Goal: Task Accomplishment & Management: Complete application form

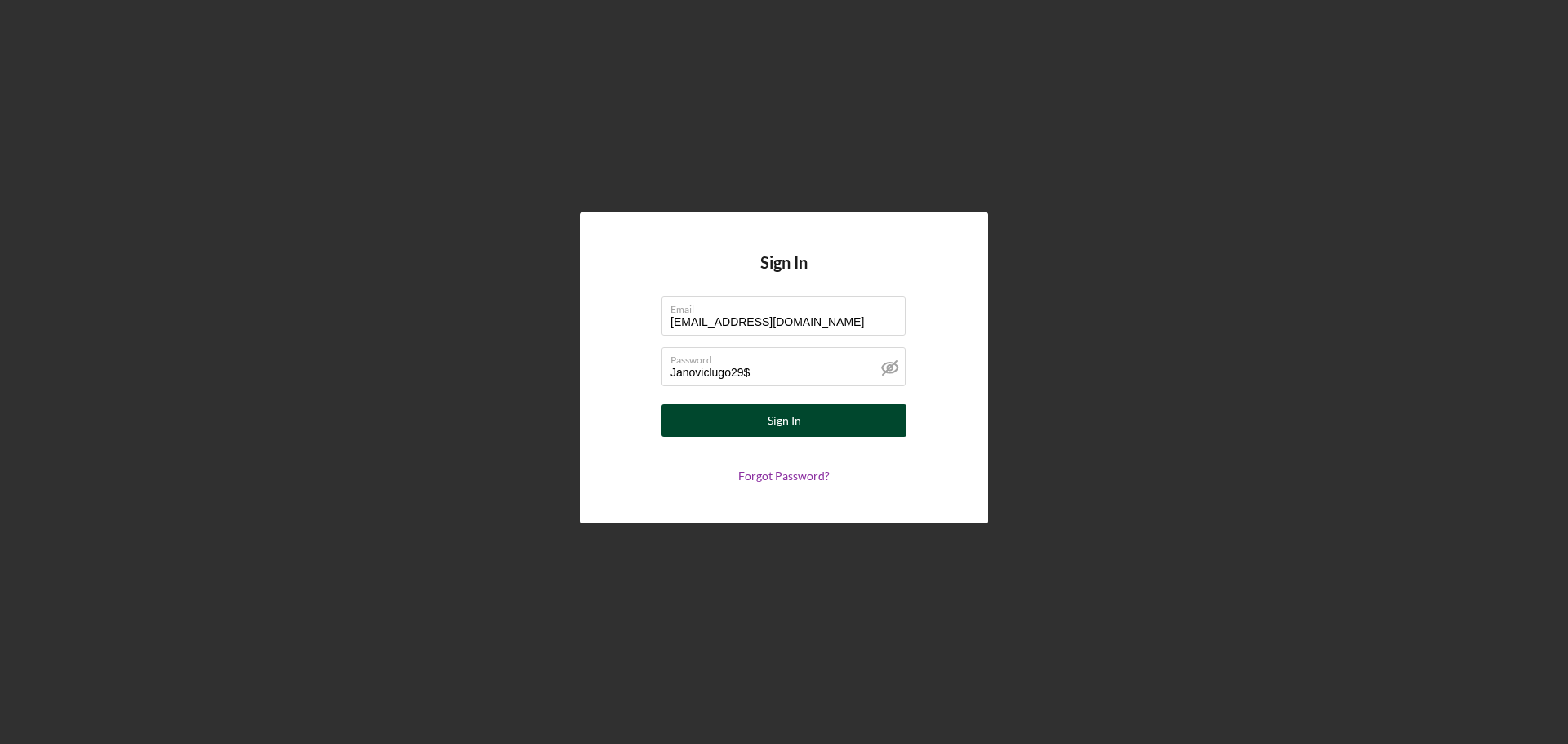
click at [817, 425] on button "Sign In" at bounding box center [784, 421] width 245 height 33
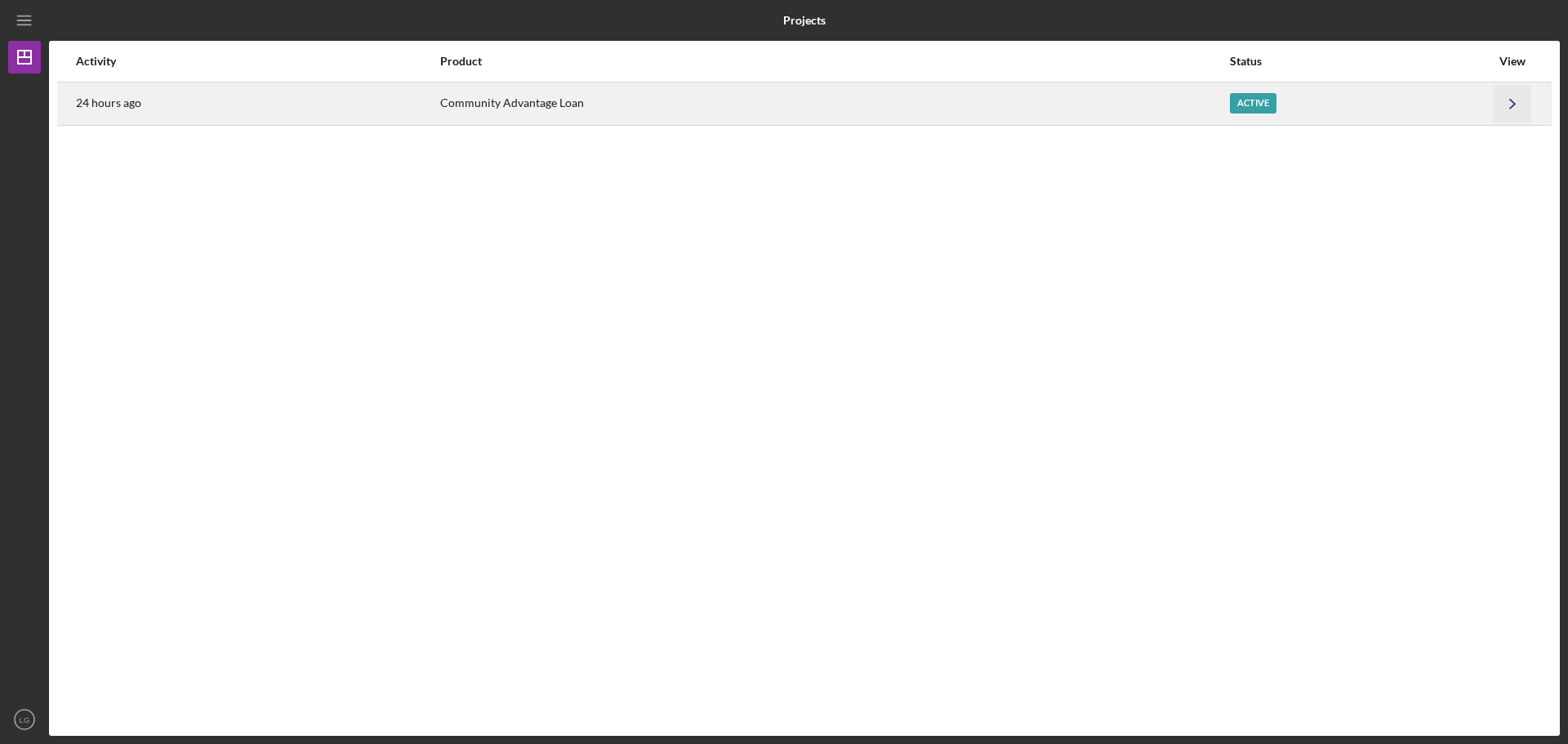
click at [1503, 102] on icon "Icon/Navigate" at bounding box center [1512, 103] width 36 height 36
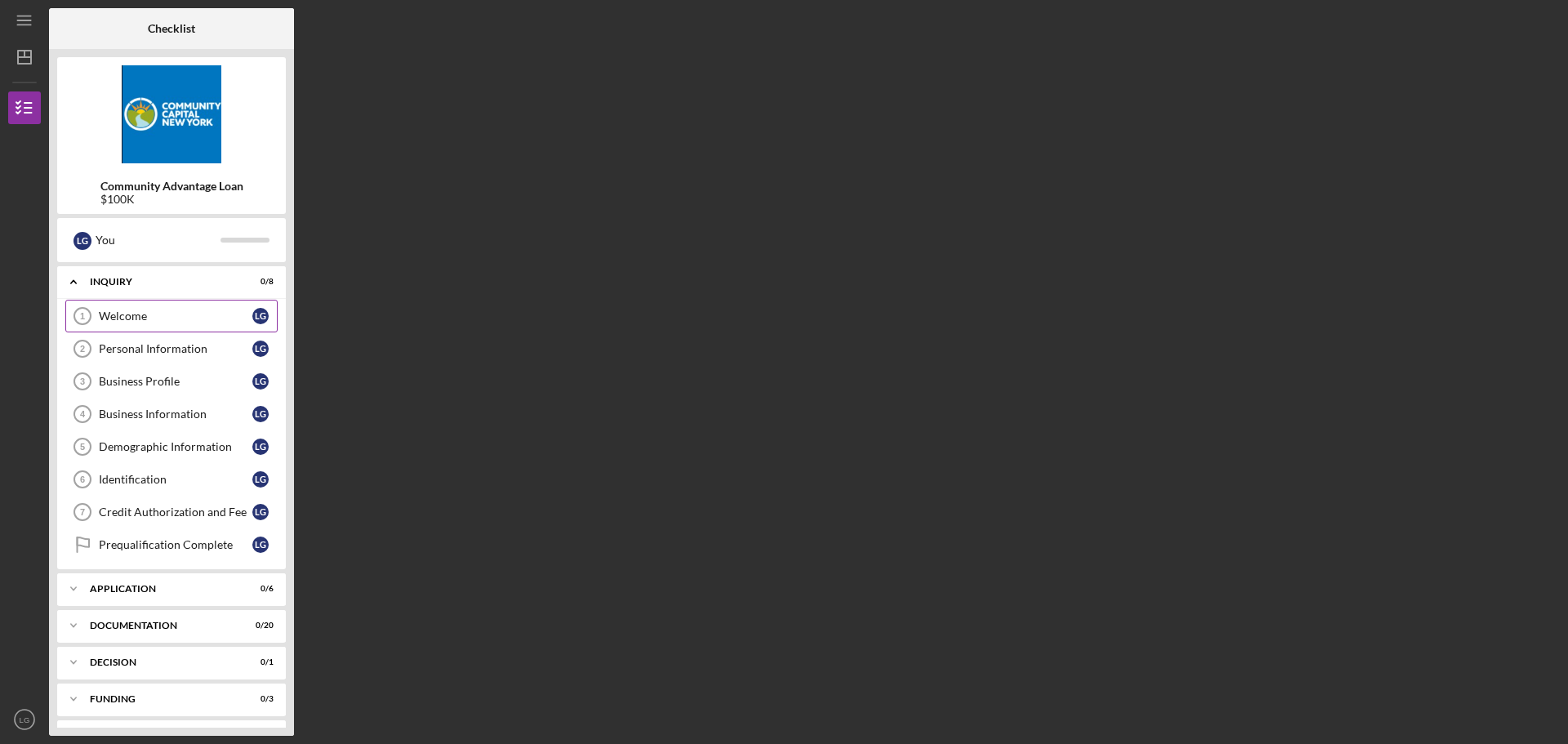
click at [133, 321] on div "Welcome" at bounding box center [176, 316] width 153 height 13
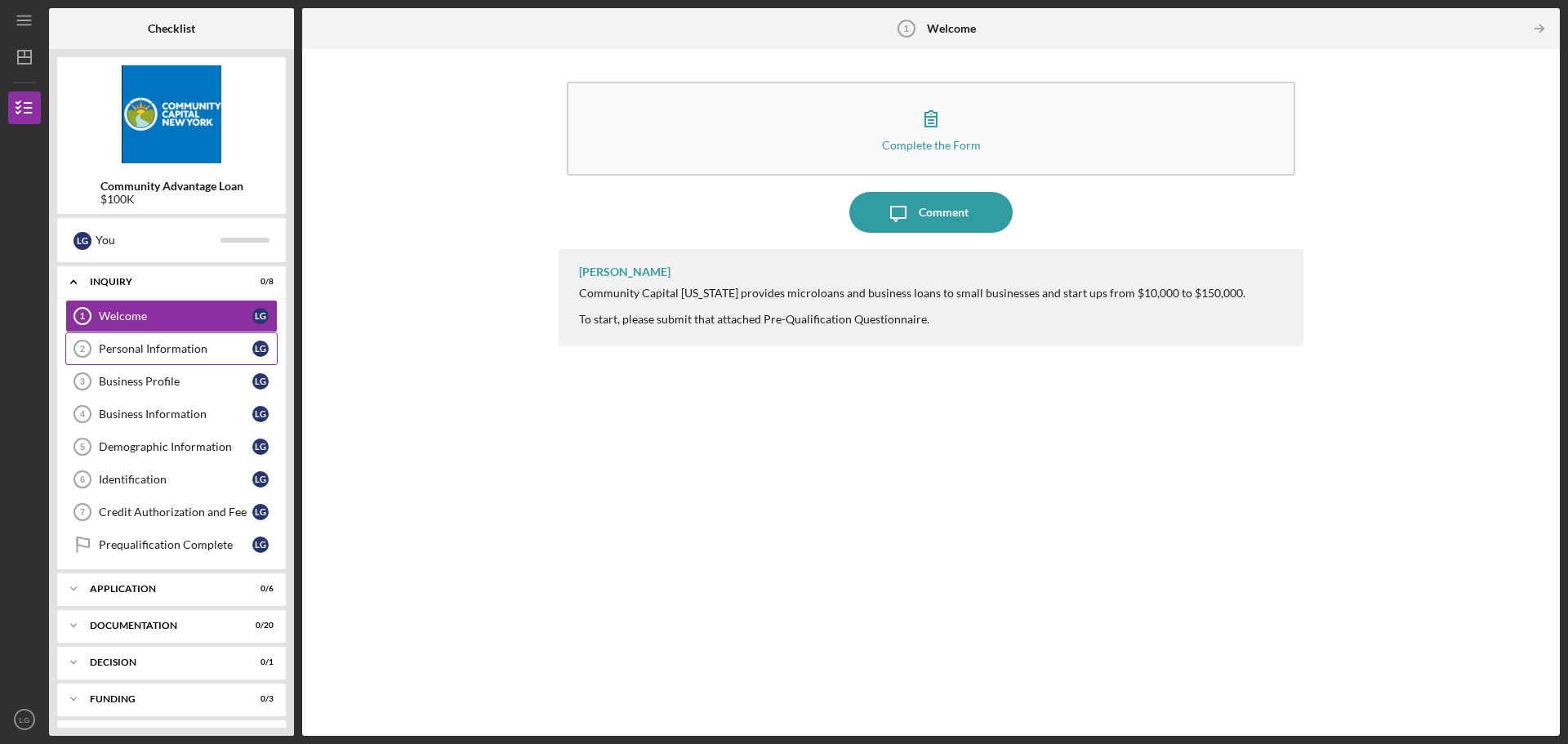
click at [180, 352] on div "Personal Information" at bounding box center [176, 349] width 153 height 13
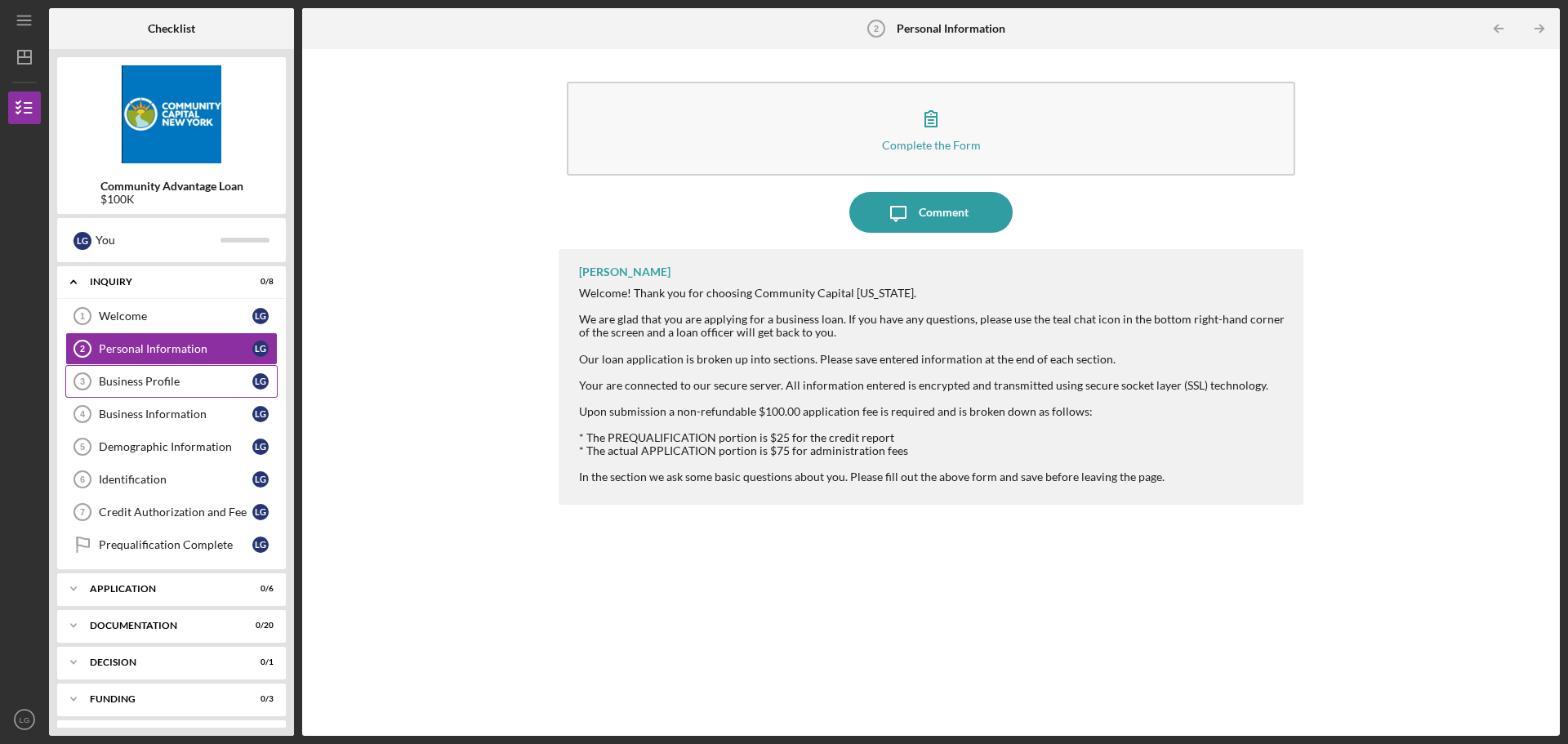
click at [236, 379] on div "Business Profile" at bounding box center [176, 381] width 153 height 13
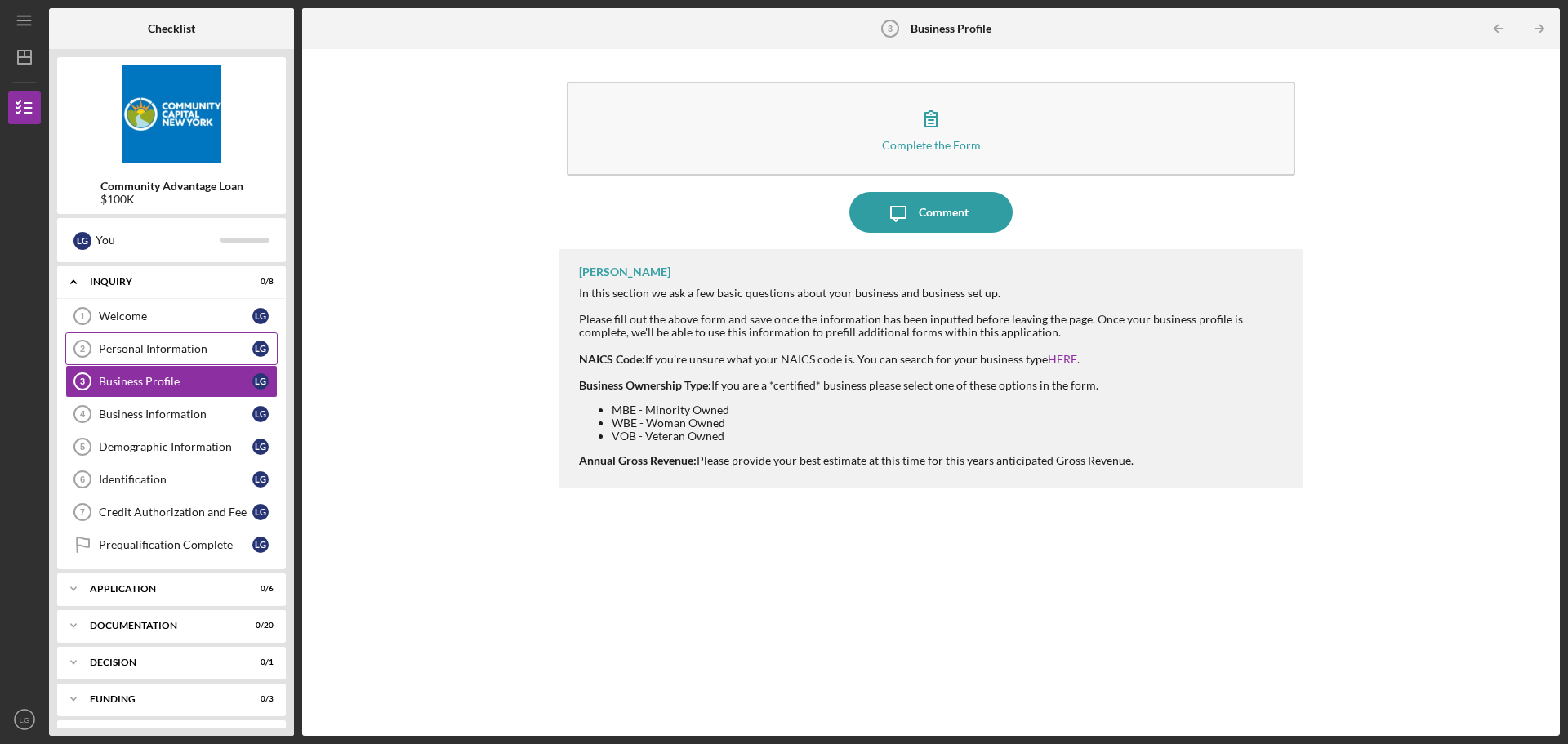
click at [150, 346] on div "Personal Information" at bounding box center [176, 349] width 153 height 13
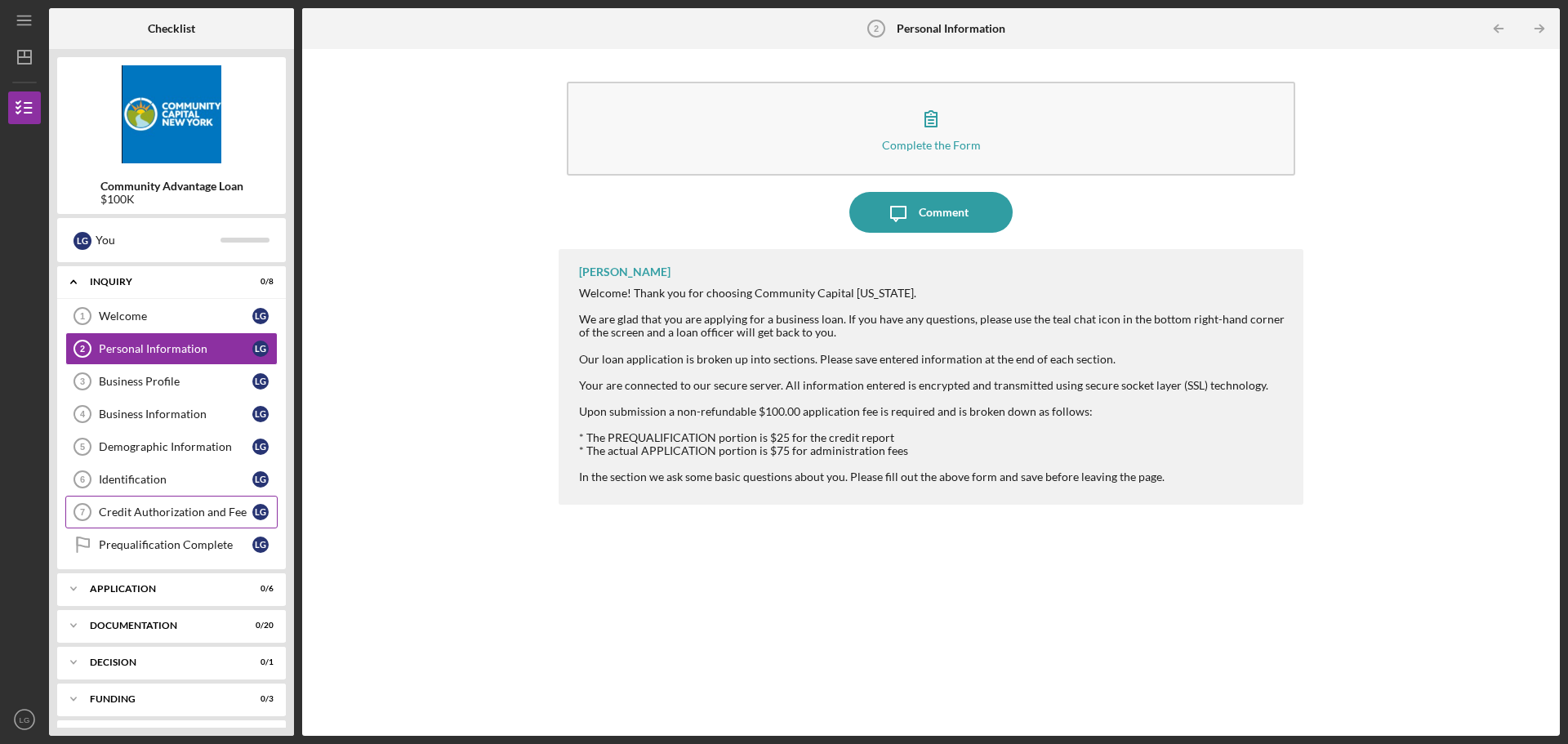
click at [225, 513] on div "Credit Authorization and Fee" at bounding box center [176, 512] width 153 height 13
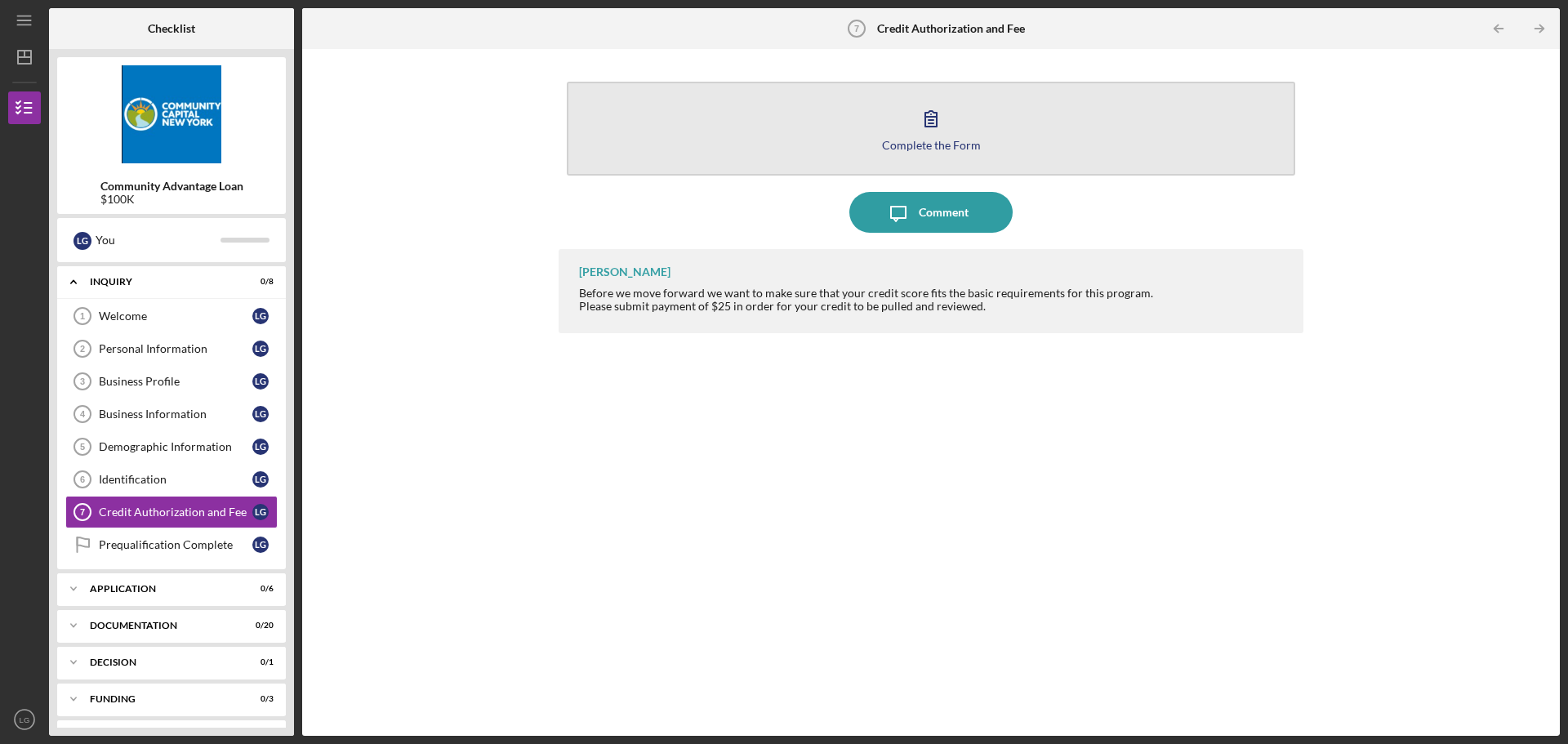
click at [934, 145] on div "Complete the Form" at bounding box center [932, 145] width 99 height 12
click at [931, 146] on div "Complete the Form" at bounding box center [932, 145] width 99 height 12
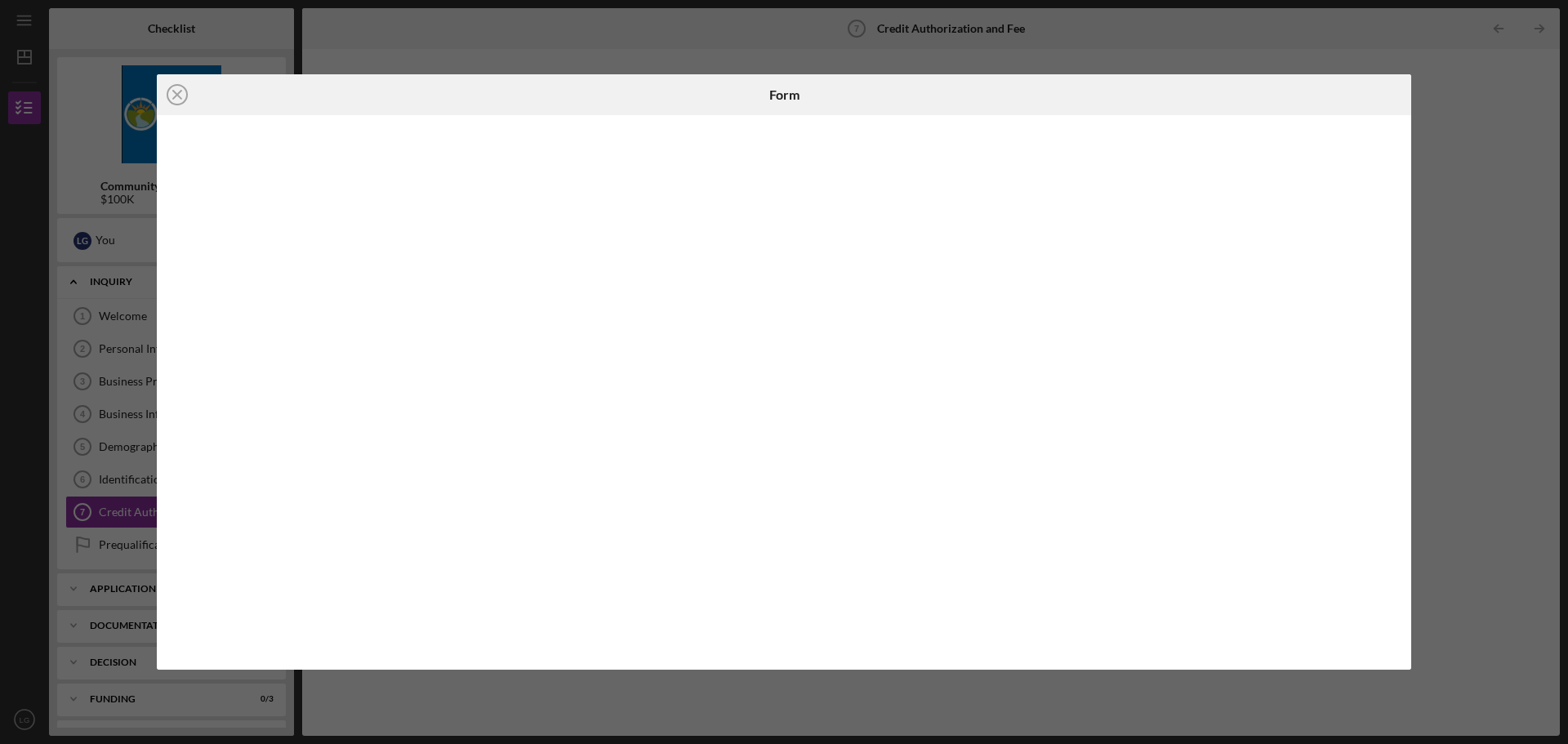
click at [1493, 150] on div "Icon/Close Form" at bounding box center [784, 372] width 1568 height 744
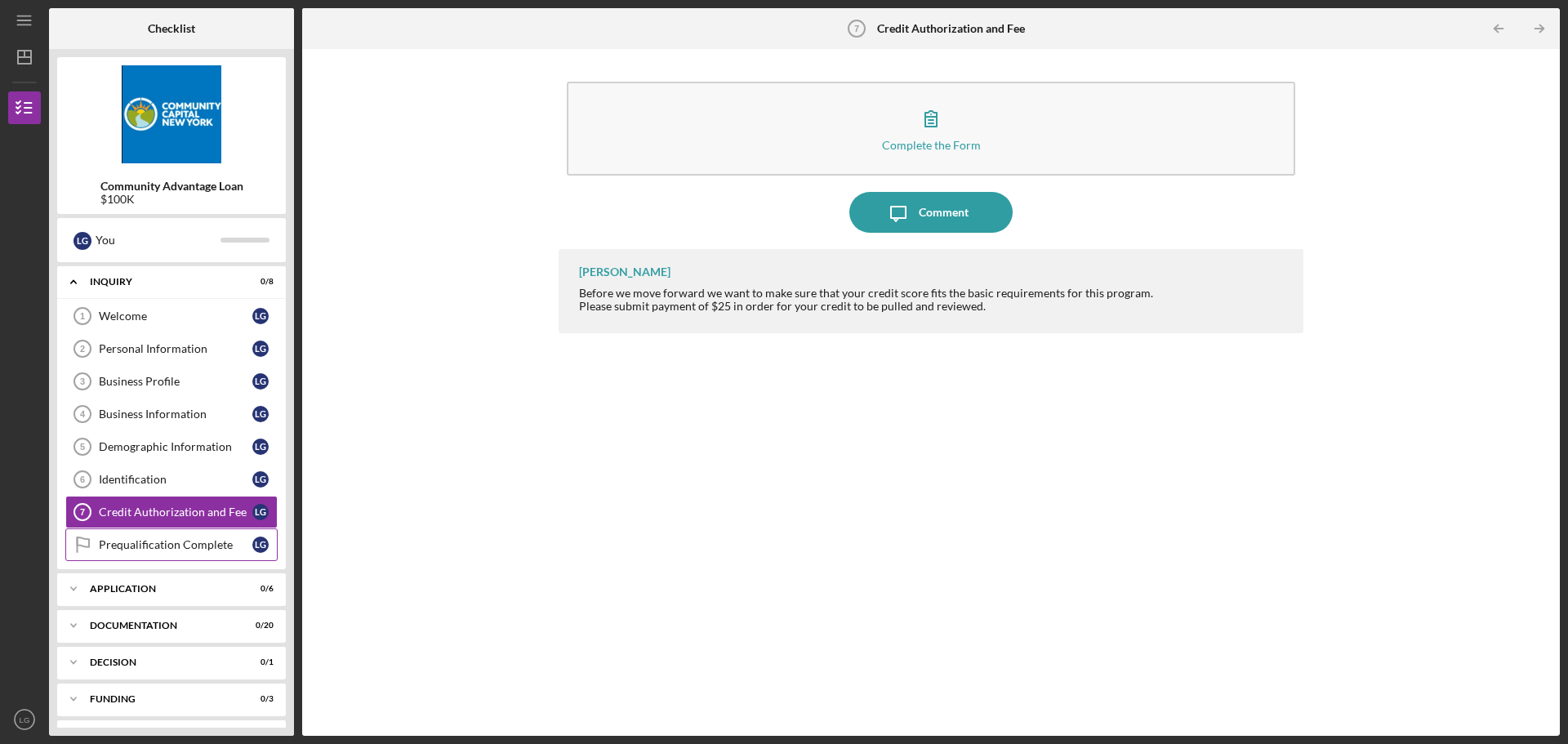
click at [159, 544] on div "Prequalification Complete" at bounding box center [176, 545] width 153 height 13
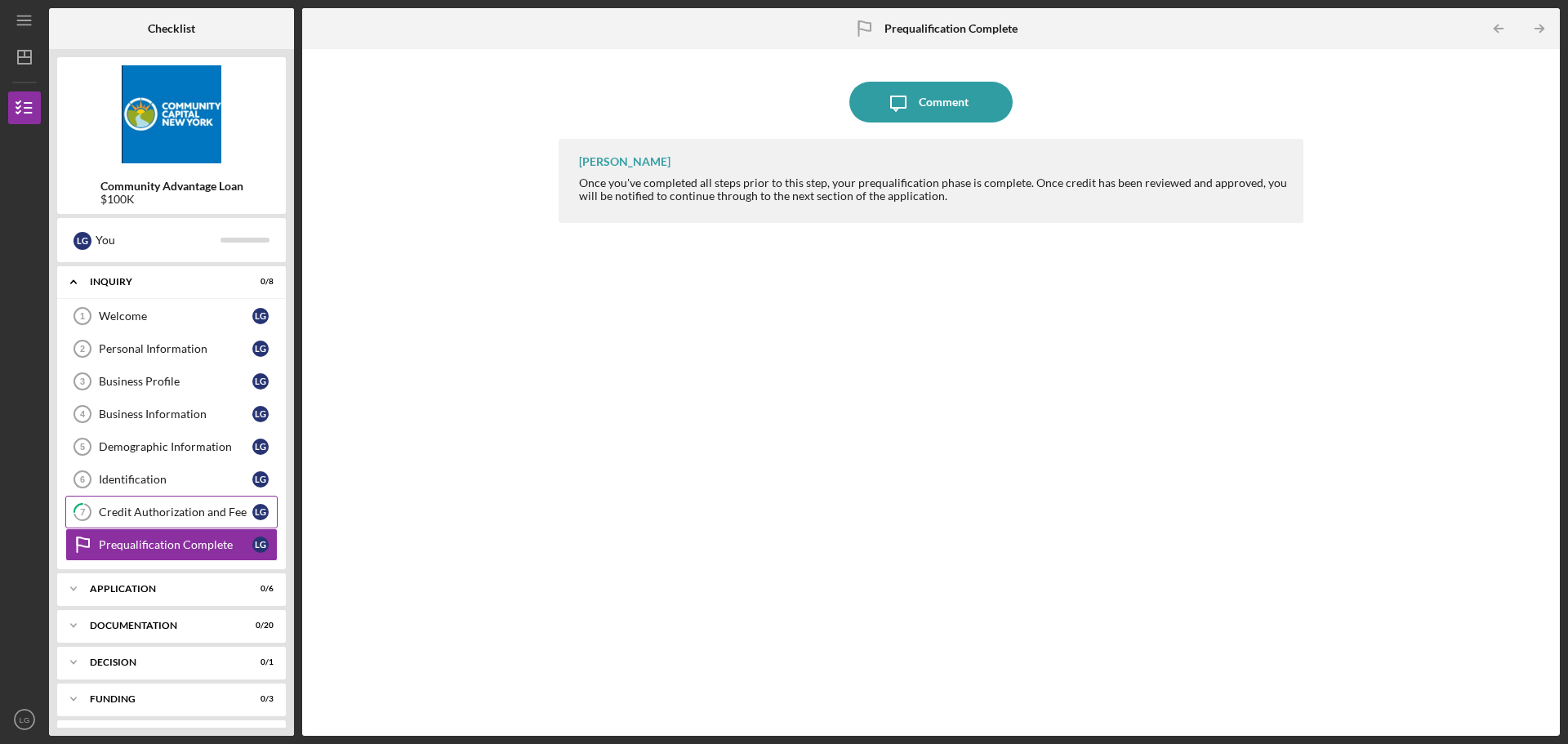
click at [163, 518] on div "Credit Authorization and Fee" at bounding box center [176, 512] width 153 height 13
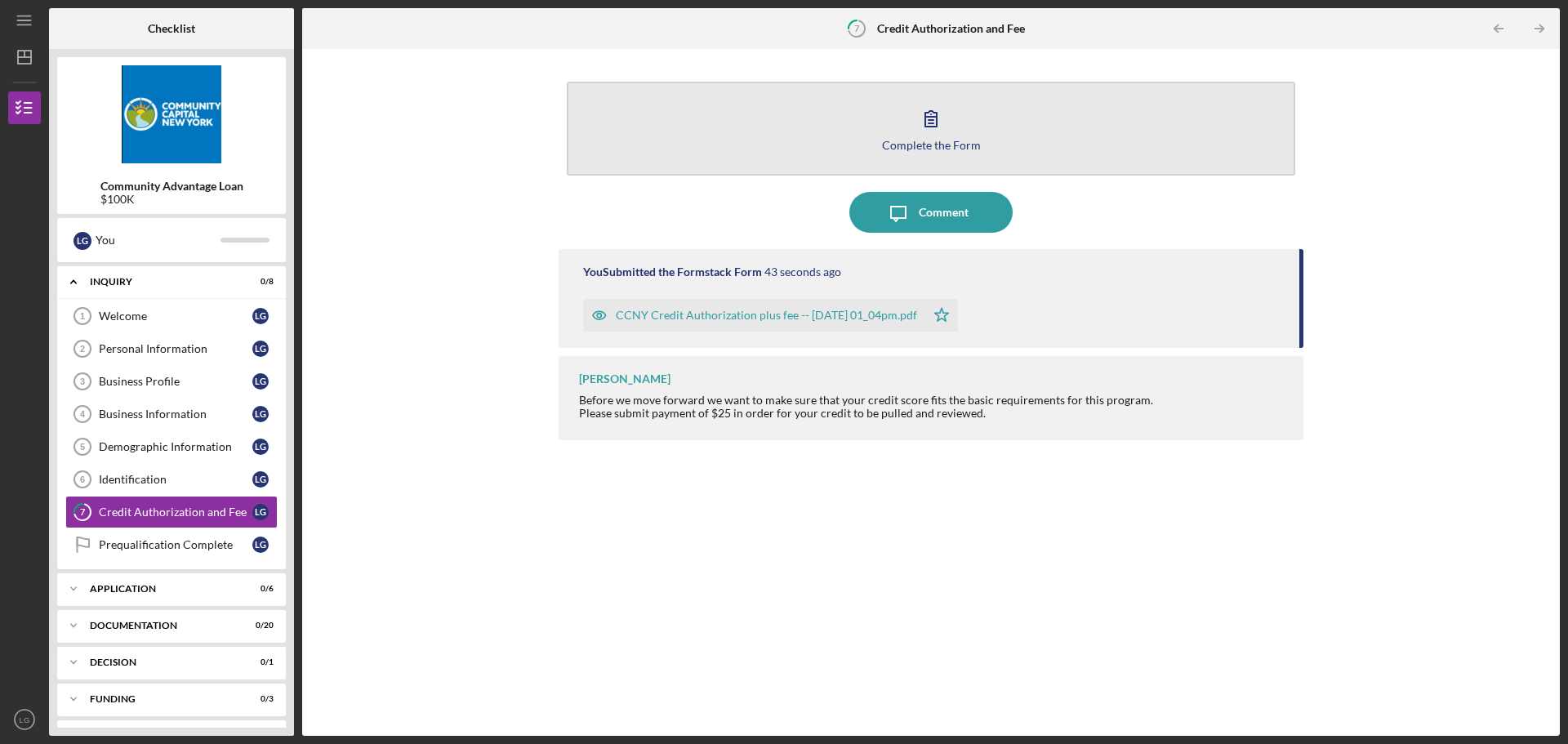
click at [932, 149] on div "Complete the Form" at bounding box center [932, 145] width 99 height 12
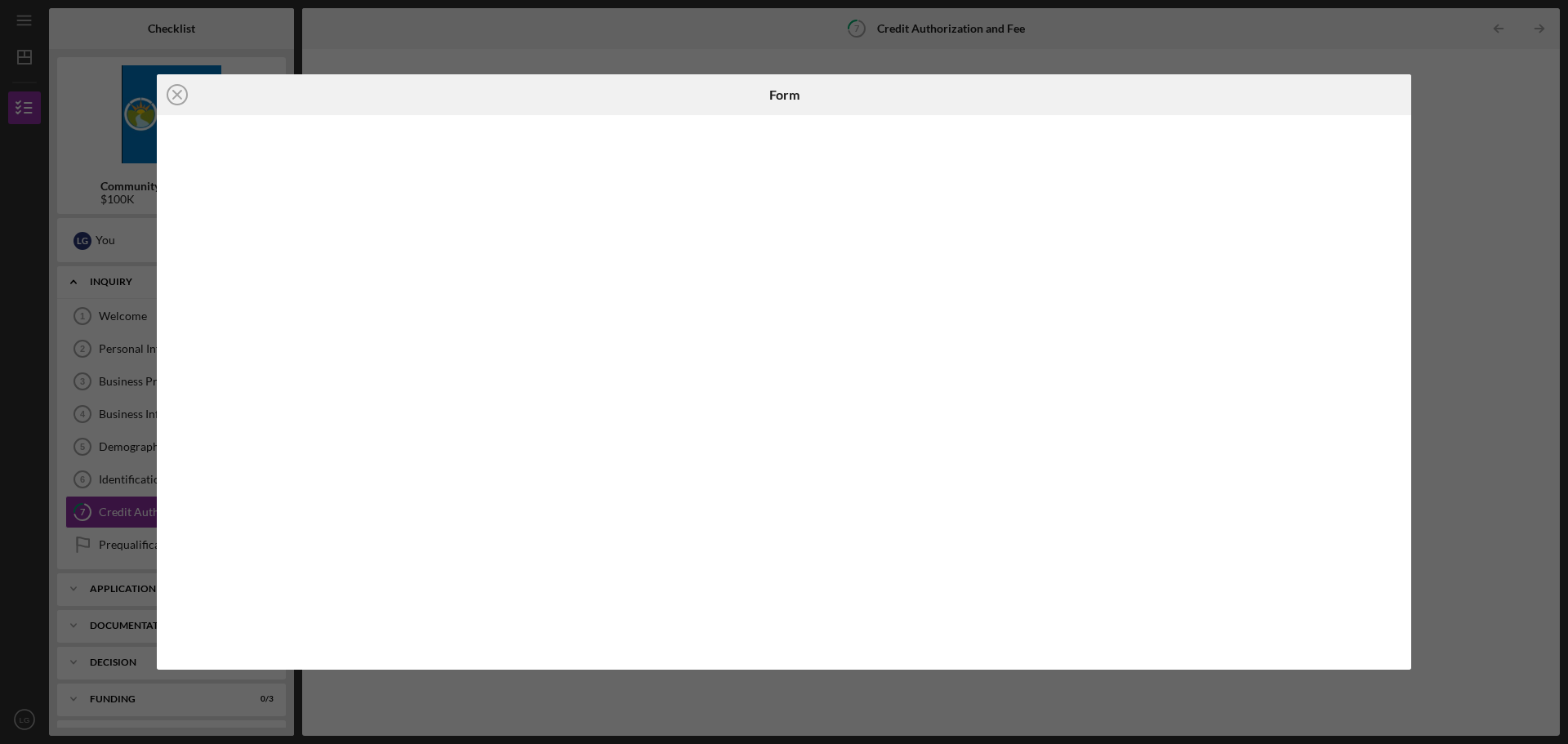
click at [1448, 326] on div "Icon/Close Form" at bounding box center [784, 372] width 1568 height 744
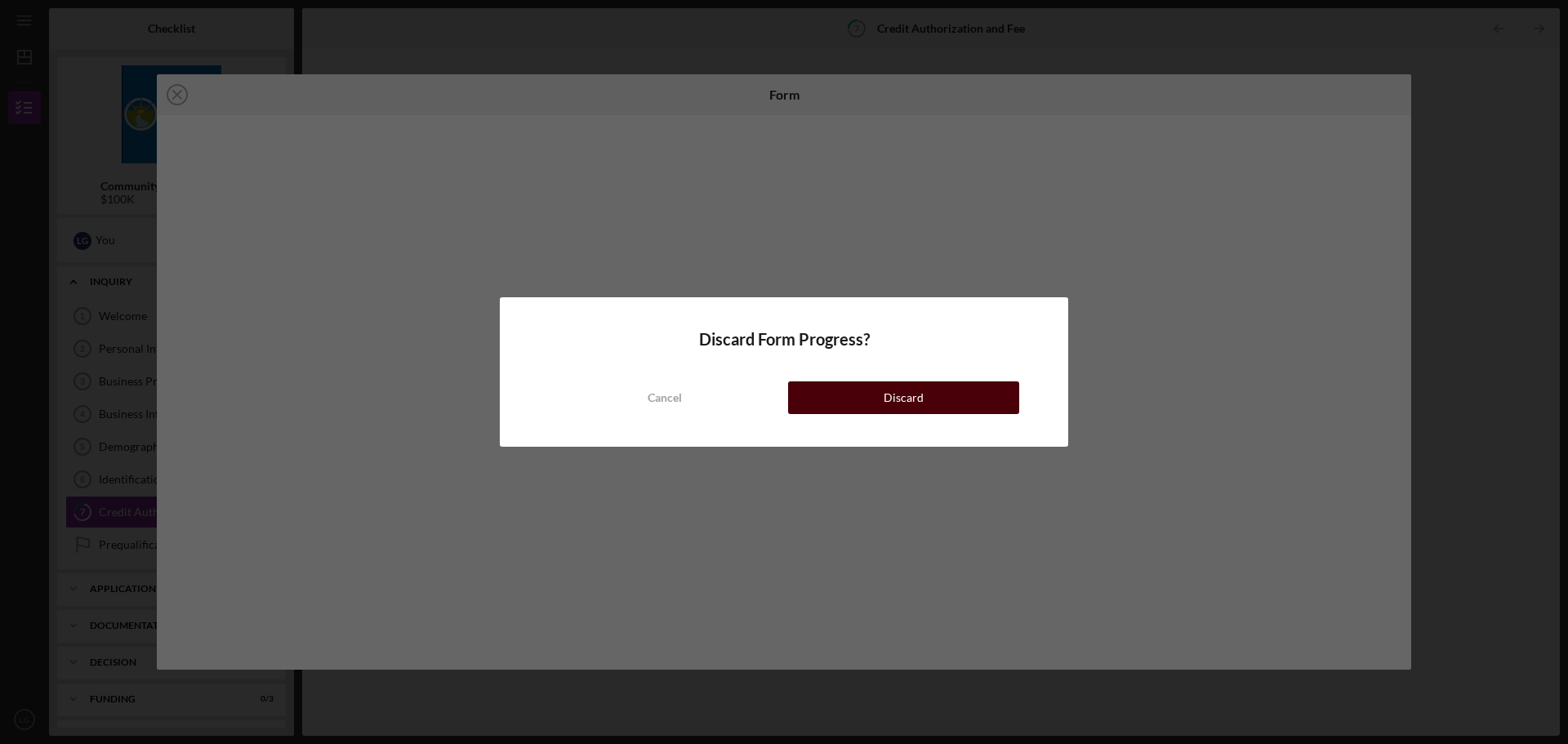
click at [939, 397] on button "Discard" at bounding box center [903, 397] width 231 height 33
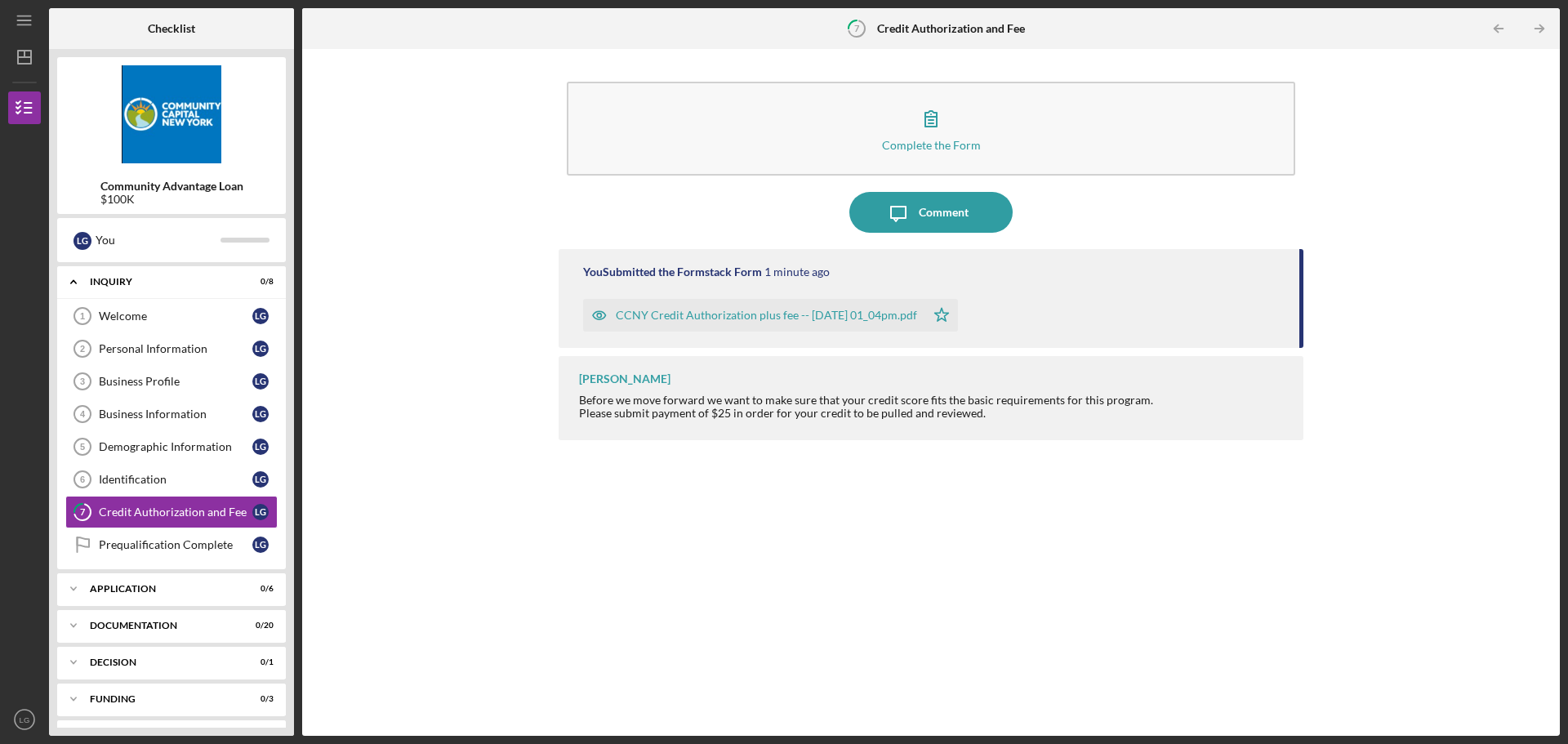
click at [754, 315] on div "CCNY Credit Authorization plus fee -- [DATE] 01_04pm.pdf" at bounding box center [766, 315] width 301 height 13
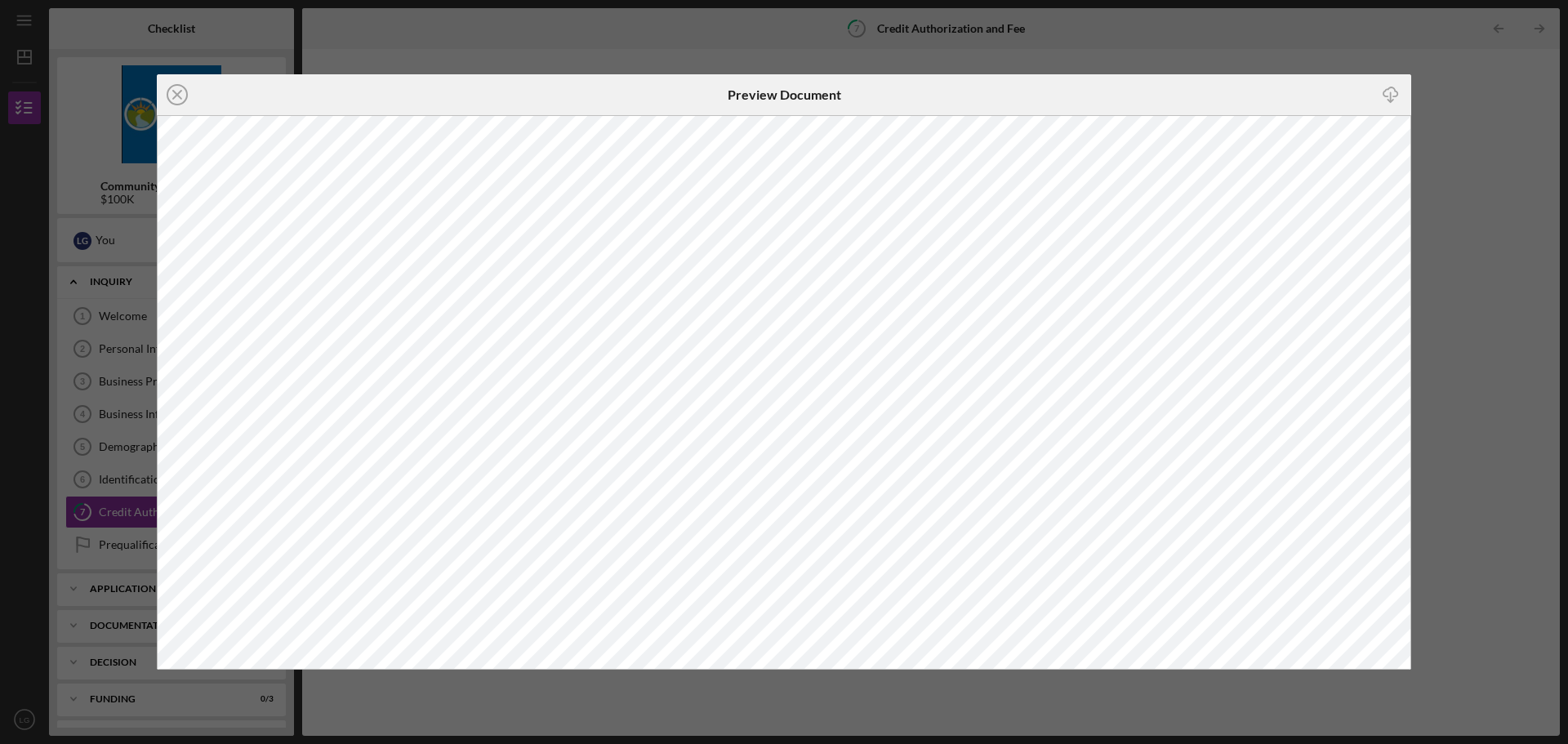
click at [1457, 143] on div "Icon/Close Preview Document Icon/Download" at bounding box center [784, 372] width 1568 height 744
